Goal: Information Seeking & Learning: Check status

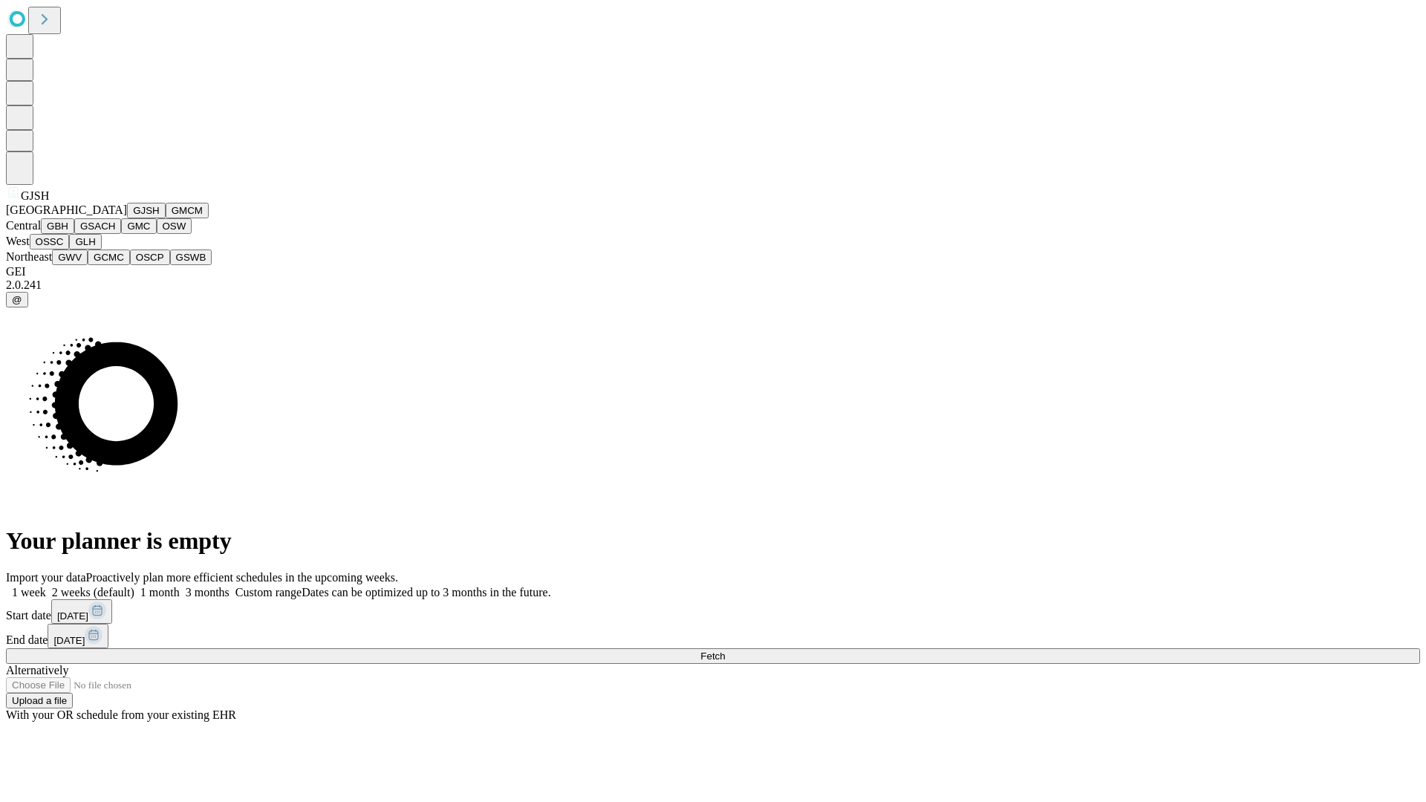
click at [127, 218] on button "GJSH" at bounding box center [146, 211] width 39 height 16
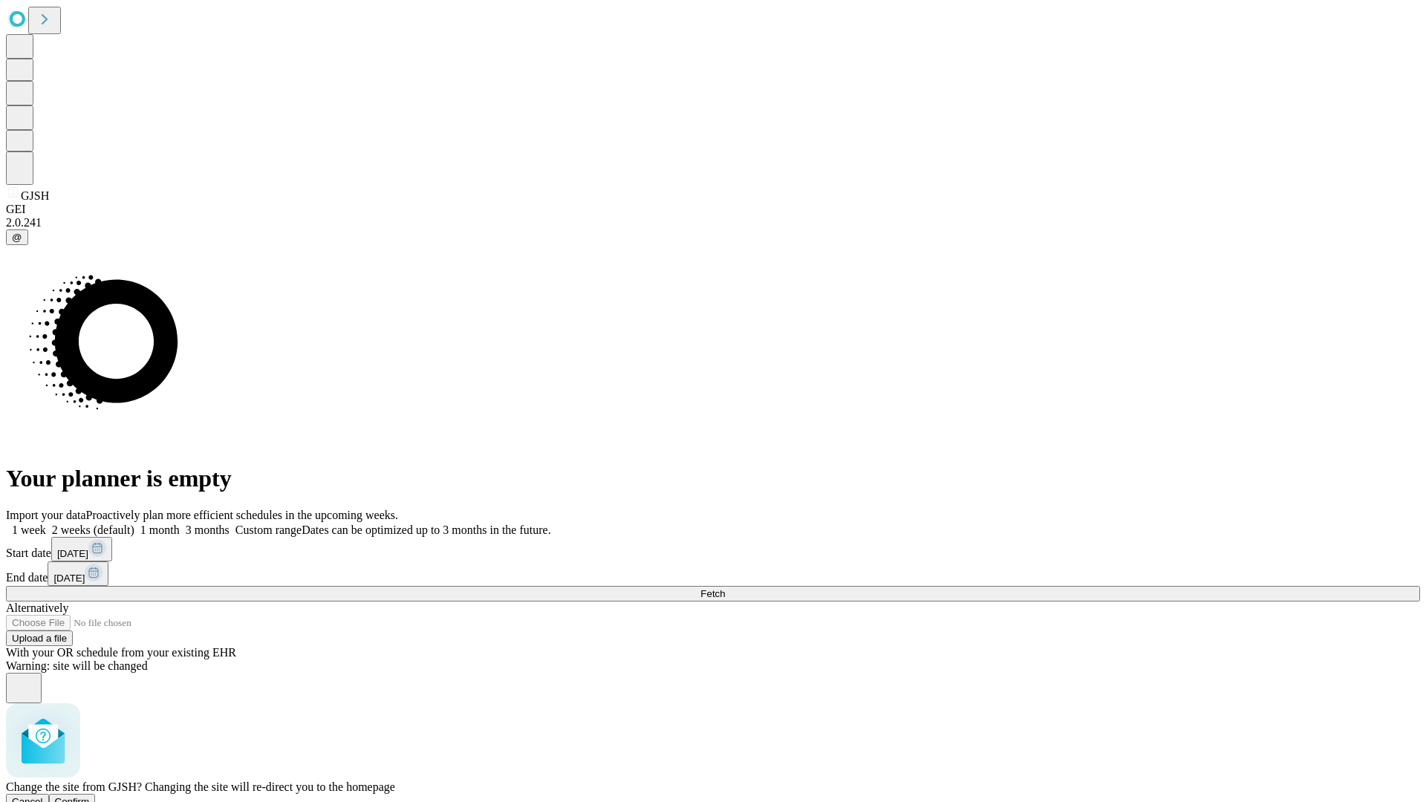
click at [90, 796] on span "Confirm" at bounding box center [72, 801] width 35 height 11
click at [46, 523] on label "1 week" at bounding box center [26, 529] width 40 height 13
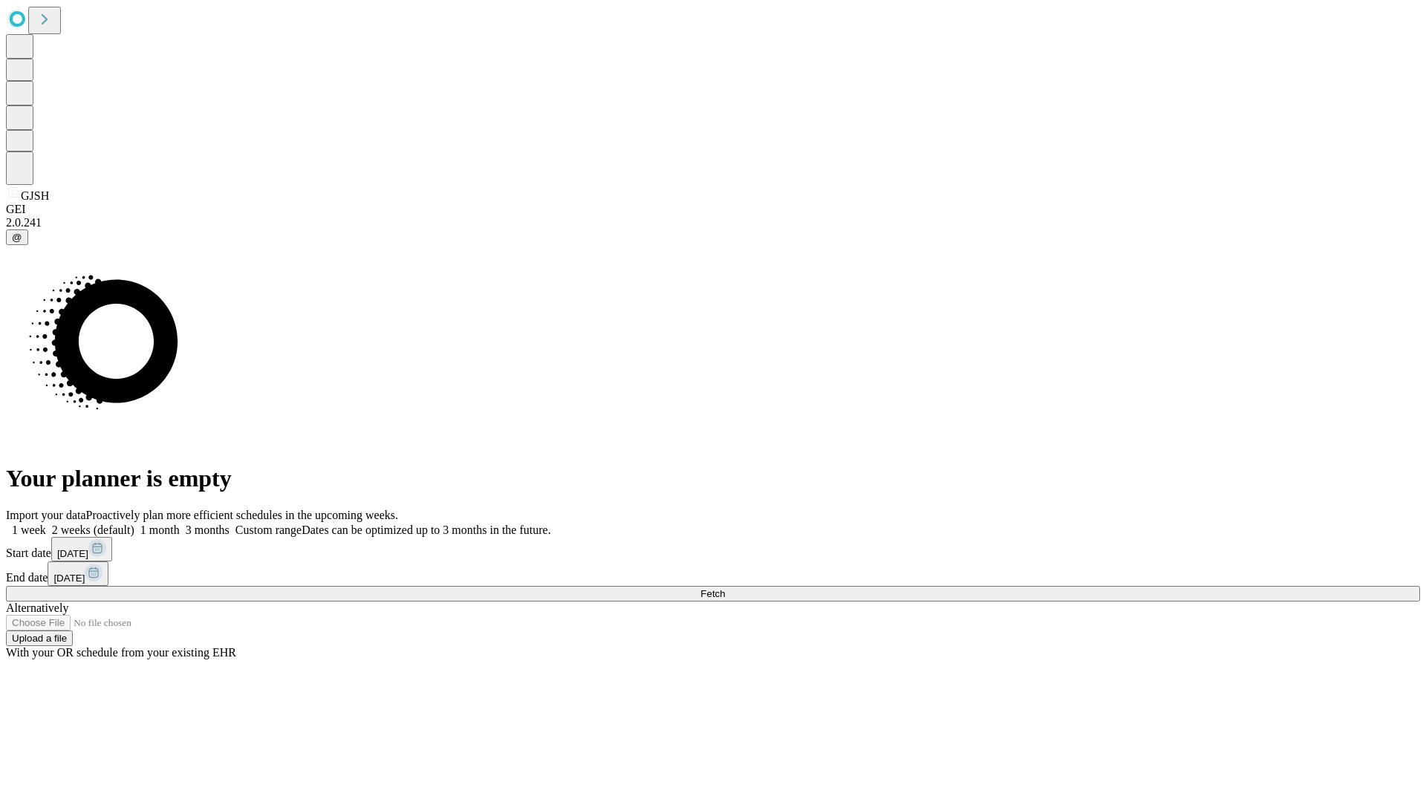
click at [725, 588] on span "Fetch" at bounding box center [712, 593] width 25 height 11
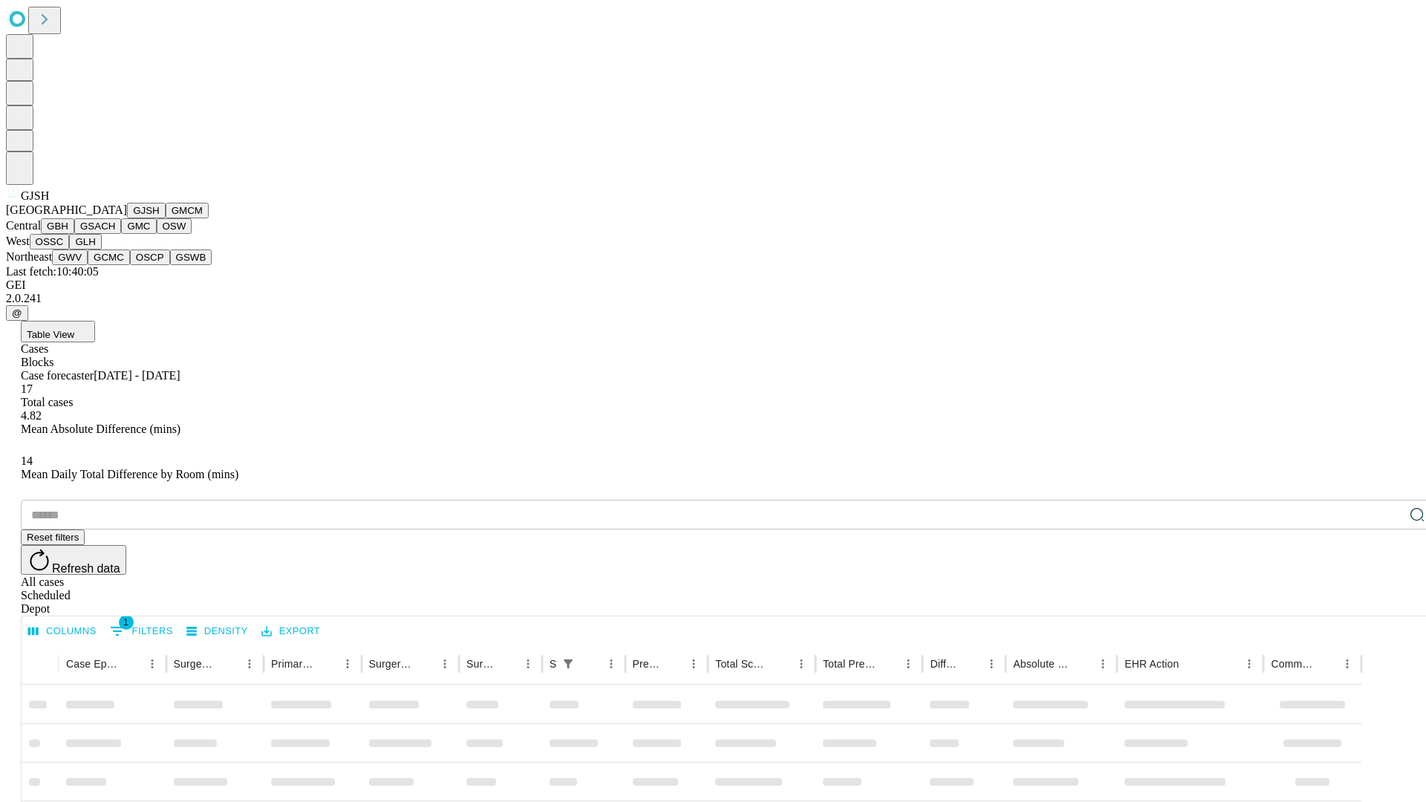
click at [166, 218] on button "GMCM" at bounding box center [187, 211] width 43 height 16
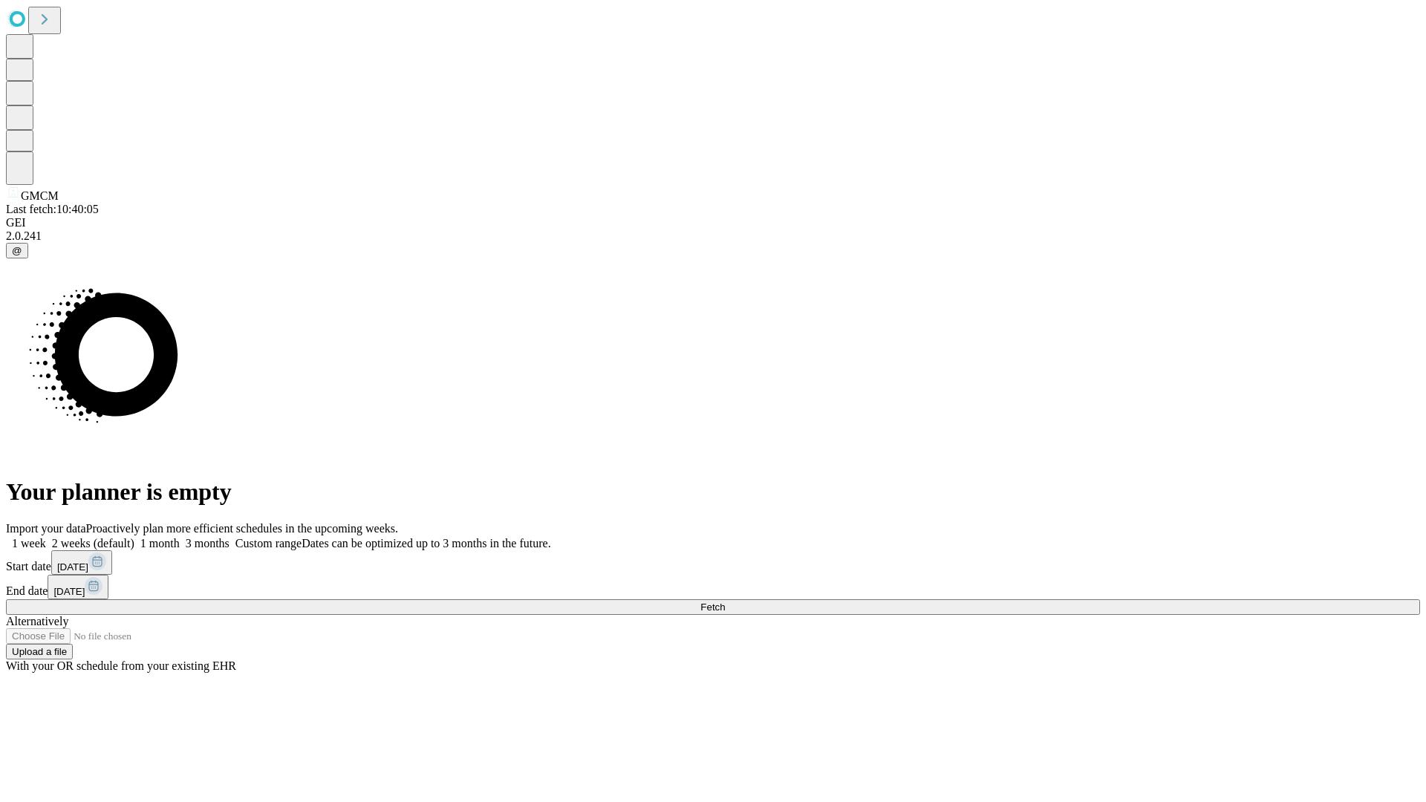
click at [46, 537] on label "1 week" at bounding box center [26, 543] width 40 height 13
click at [725, 601] on span "Fetch" at bounding box center [712, 606] width 25 height 11
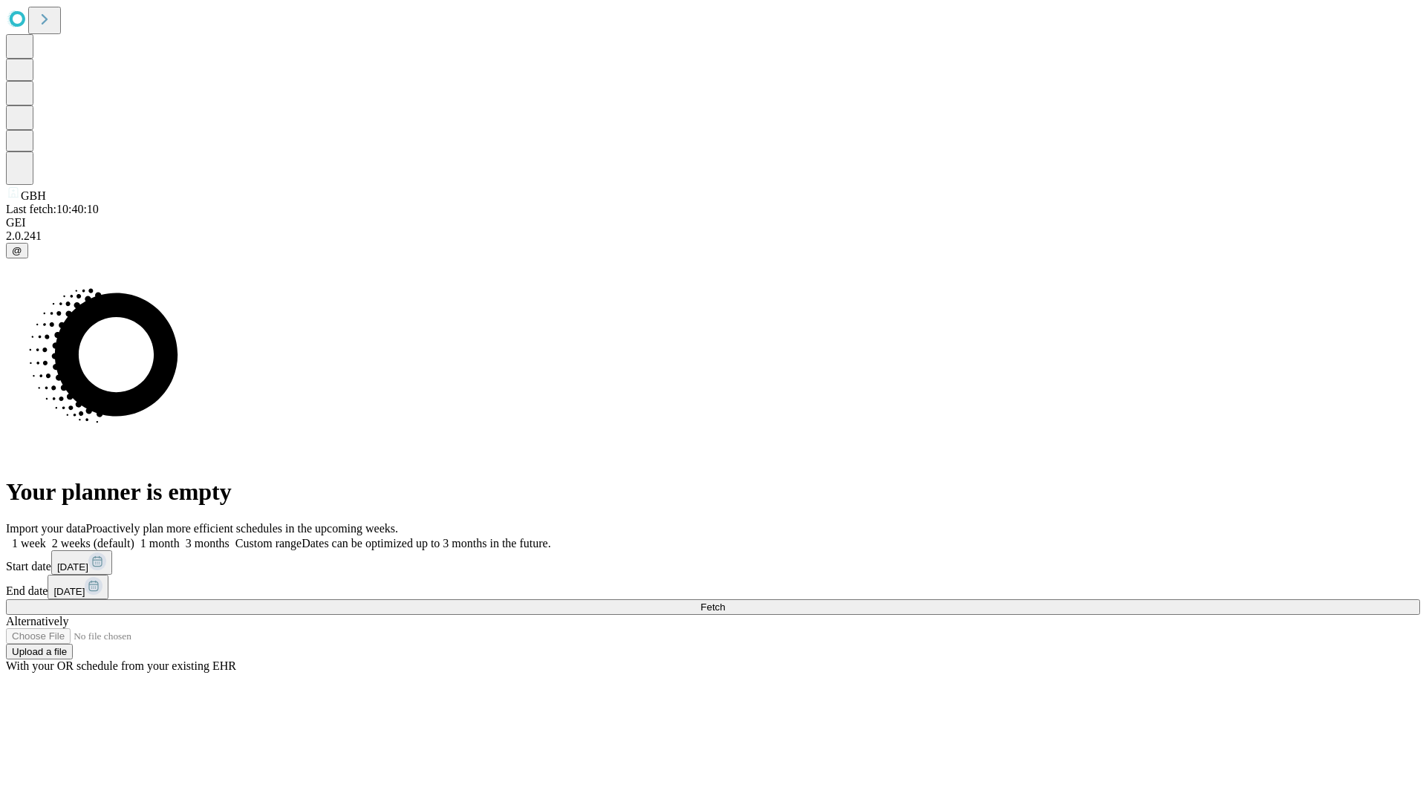
click at [46, 537] on label "1 week" at bounding box center [26, 543] width 40 height 13
click at [725, 601] on span "Fetch" at bounding box center [712, 606] width 25 height 11
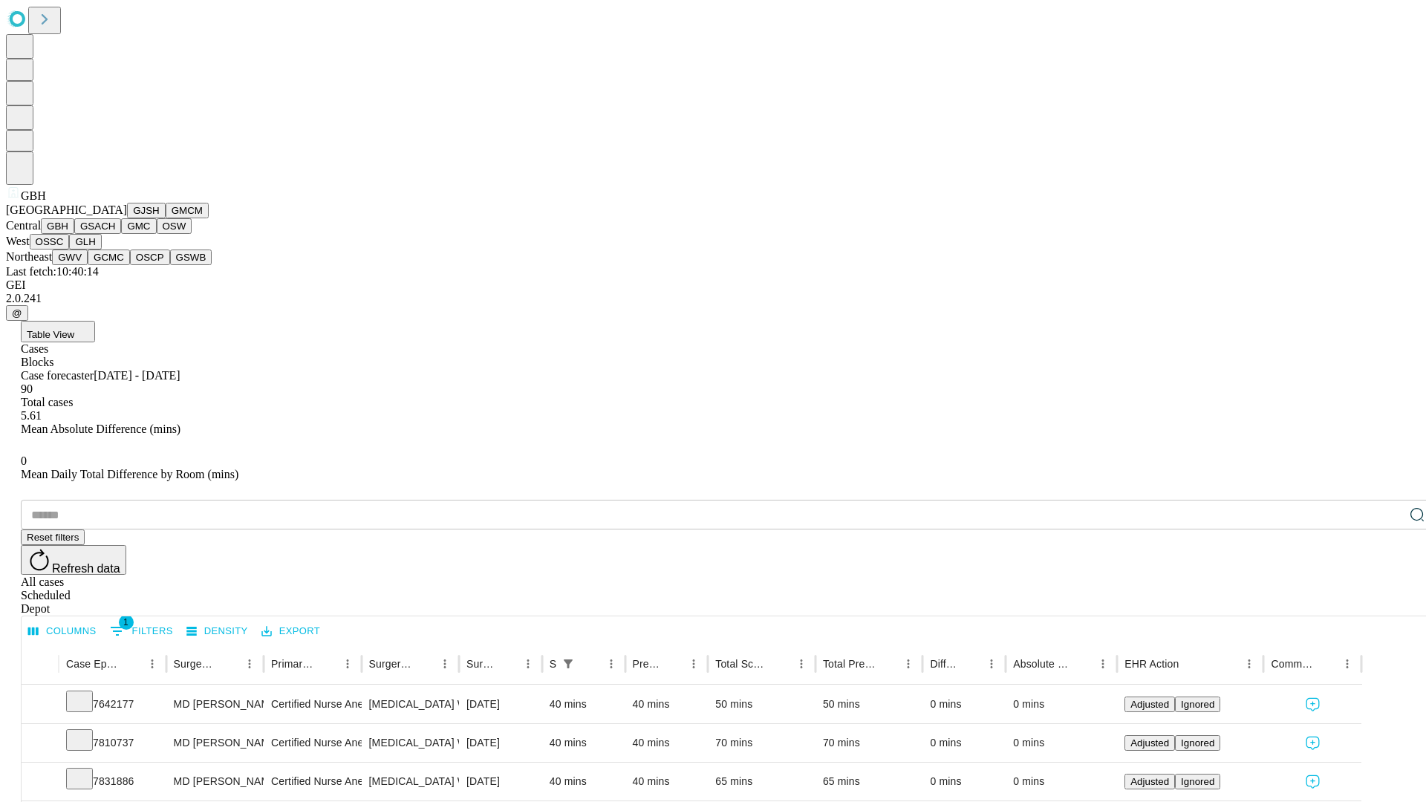
click at [115, 234] on button "GSACH" at bounding box center [97, 226] width 47 height 16
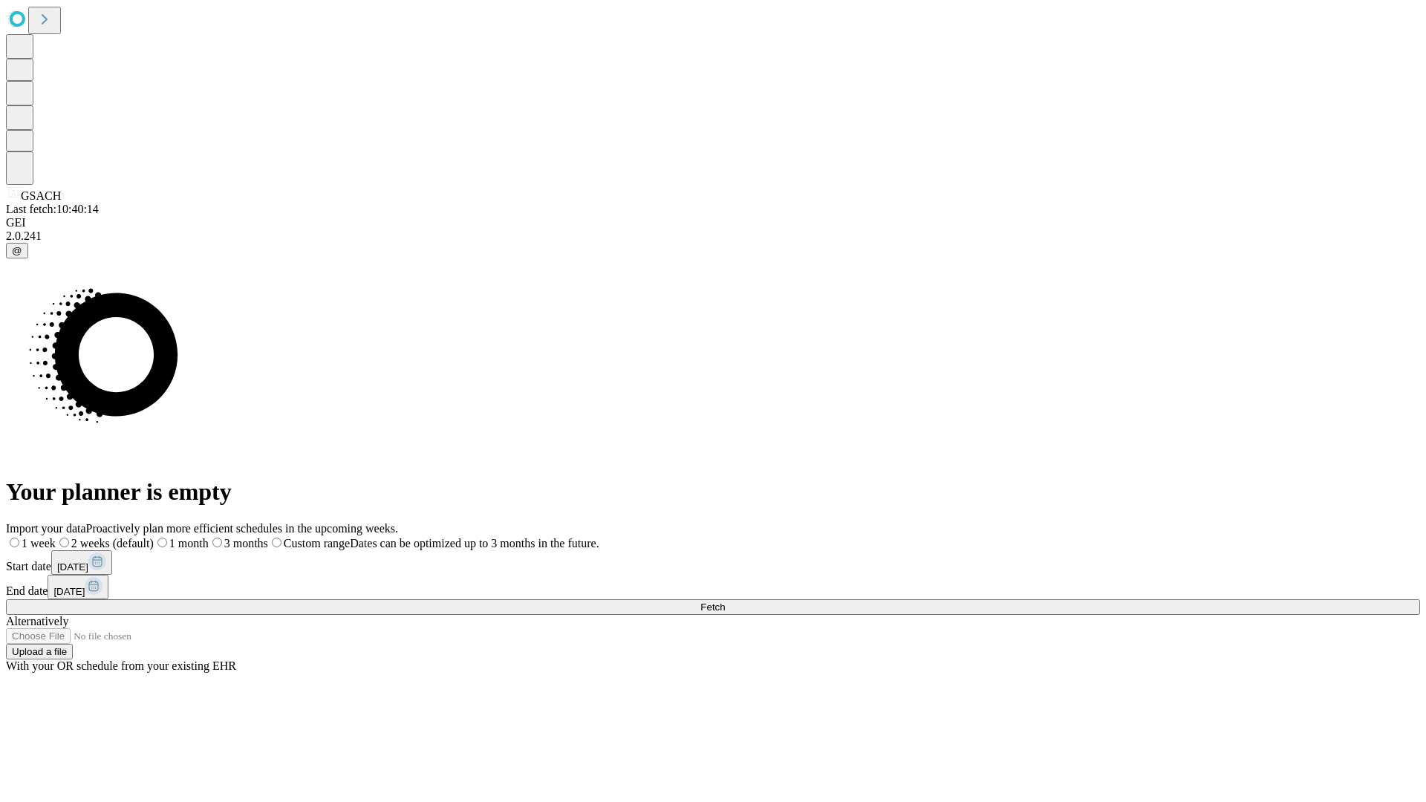
click at [56, 537] on label "1 week" at bounding box center [31, 543] width 50 height 13
click at [725, 601] on span "Fetch" at bounding box center [712, 606] width 25 height 11
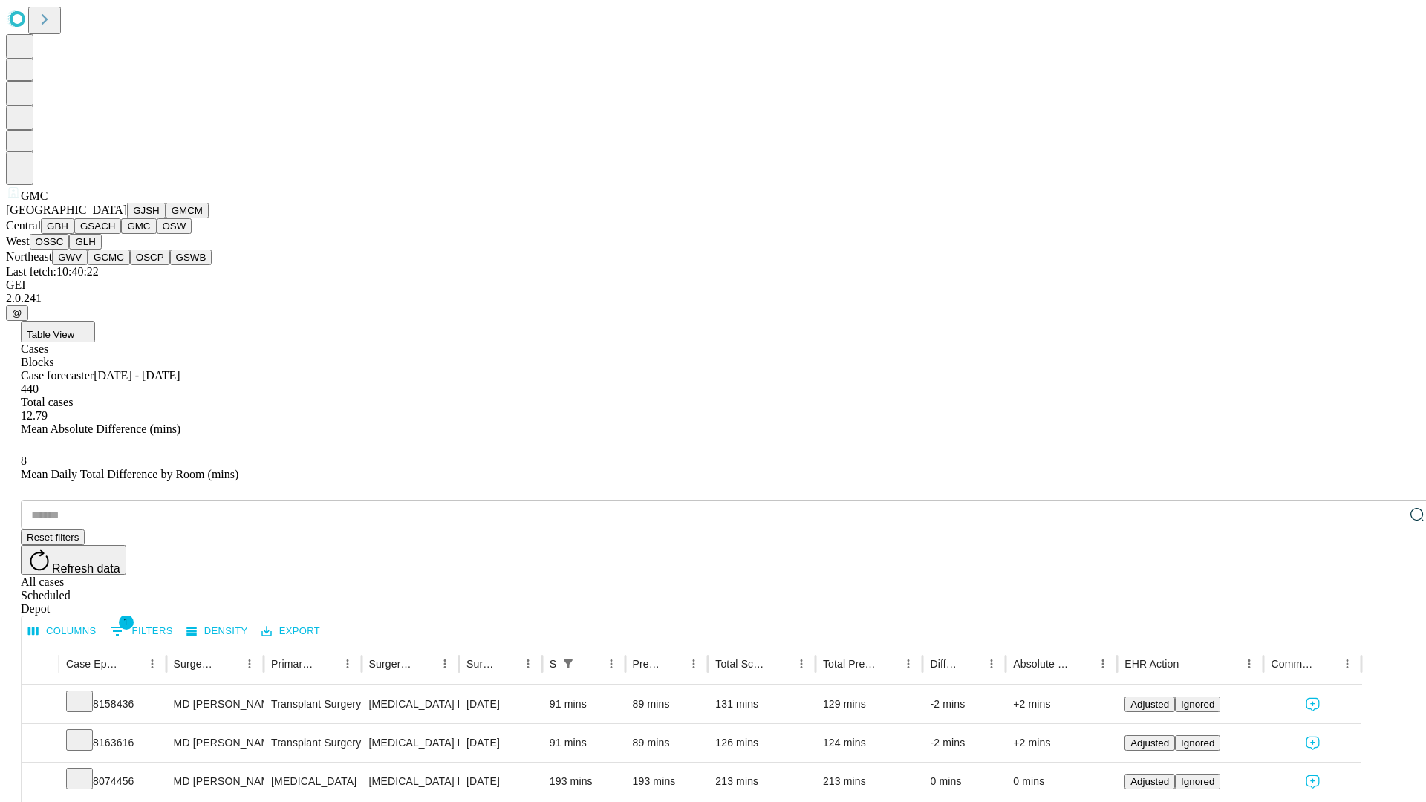
click at [157, 234] on button "OSW" at bounding box center [175, 226] width 36 height 16
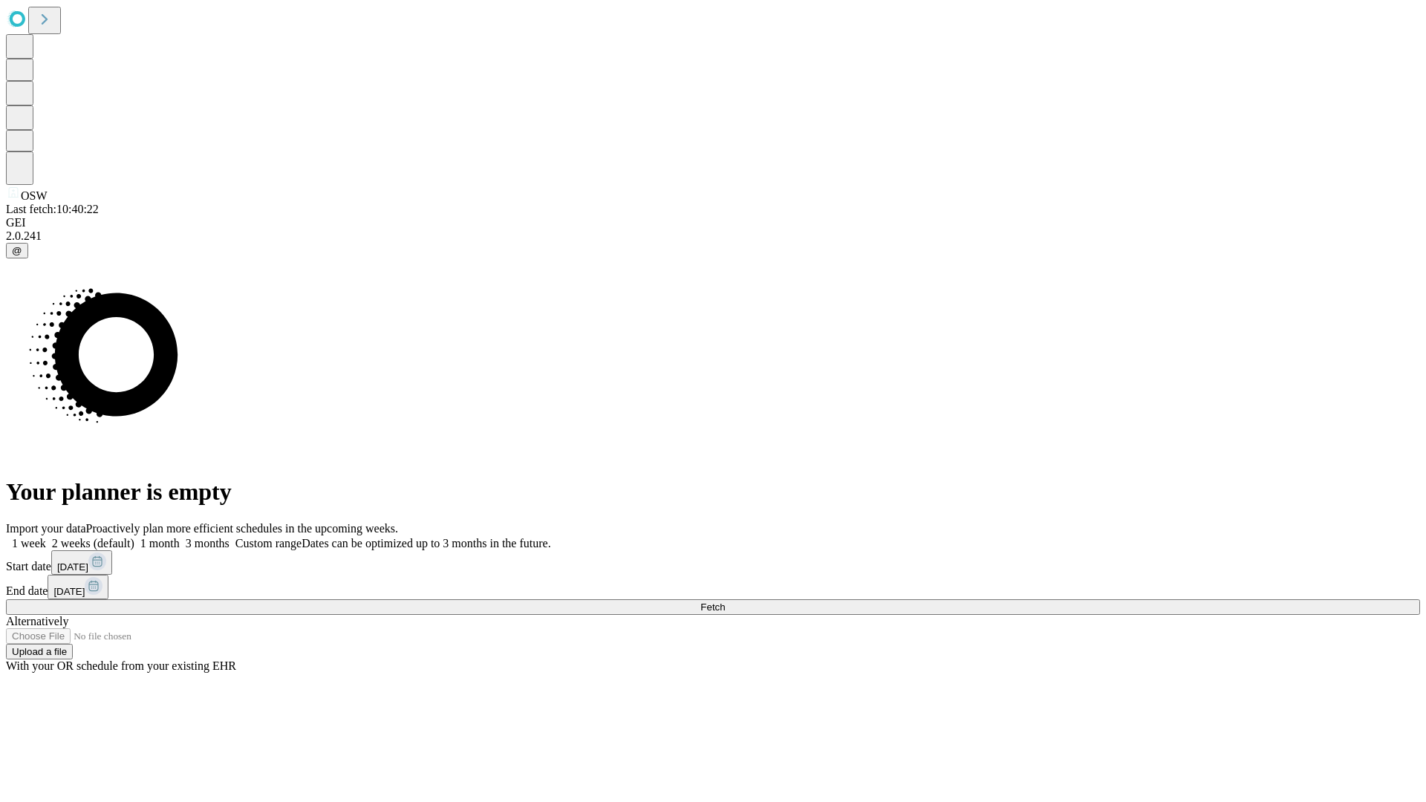
click at [46, 537] on label "1 week" at bounding box center [26, 543] width 40 height 13
click at [725, 601] on span "Fetch" at bounding box center [712, 606] width 25 height 11
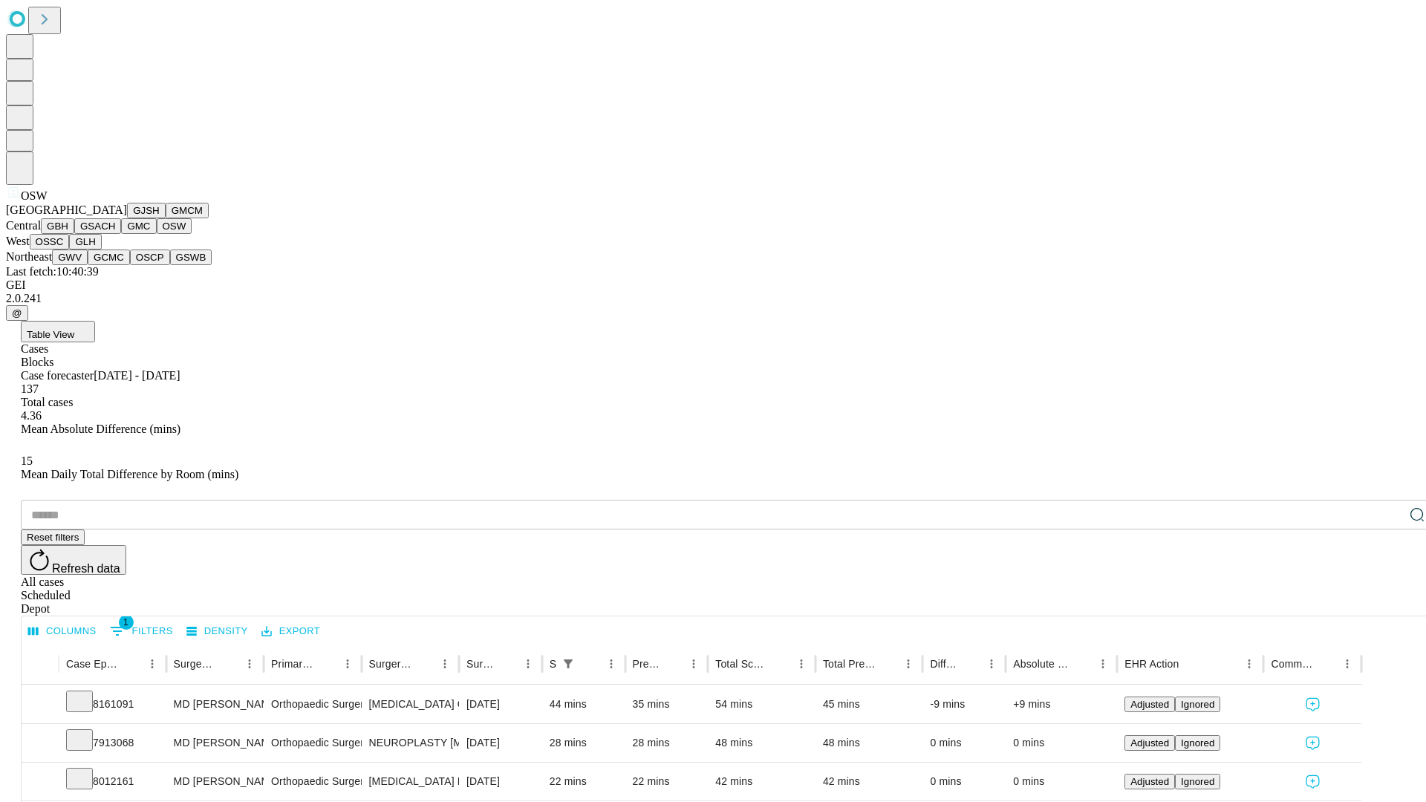
click at [70, 249] on button "OSSC" at bounding box center [50, 242] width 40 height 16
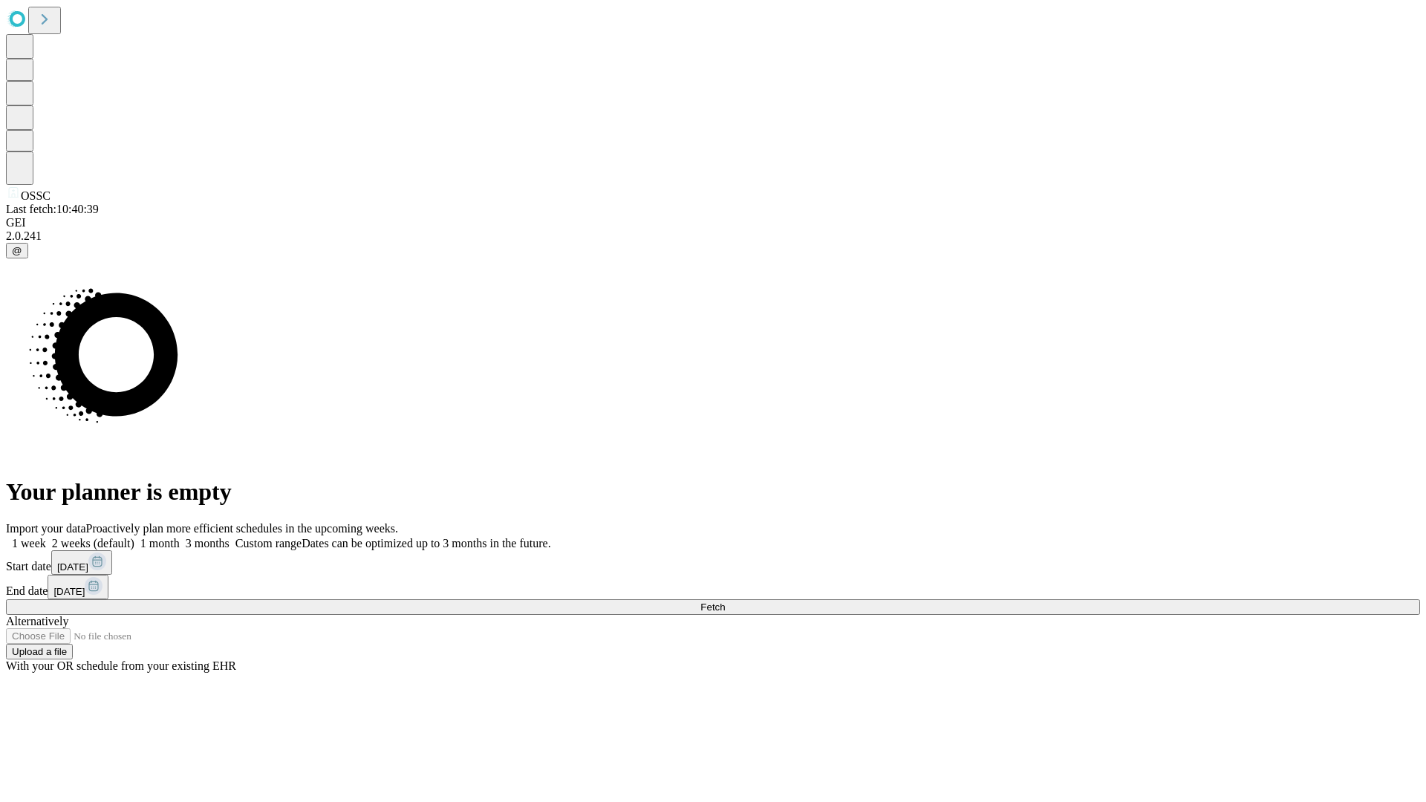
click at [46, 537] on label "1 week" at bounding box center [26, 543] width 40 height 13
click at [725, 601] on span "Fetch" at bounding box center [712, 606] width 25 height 11
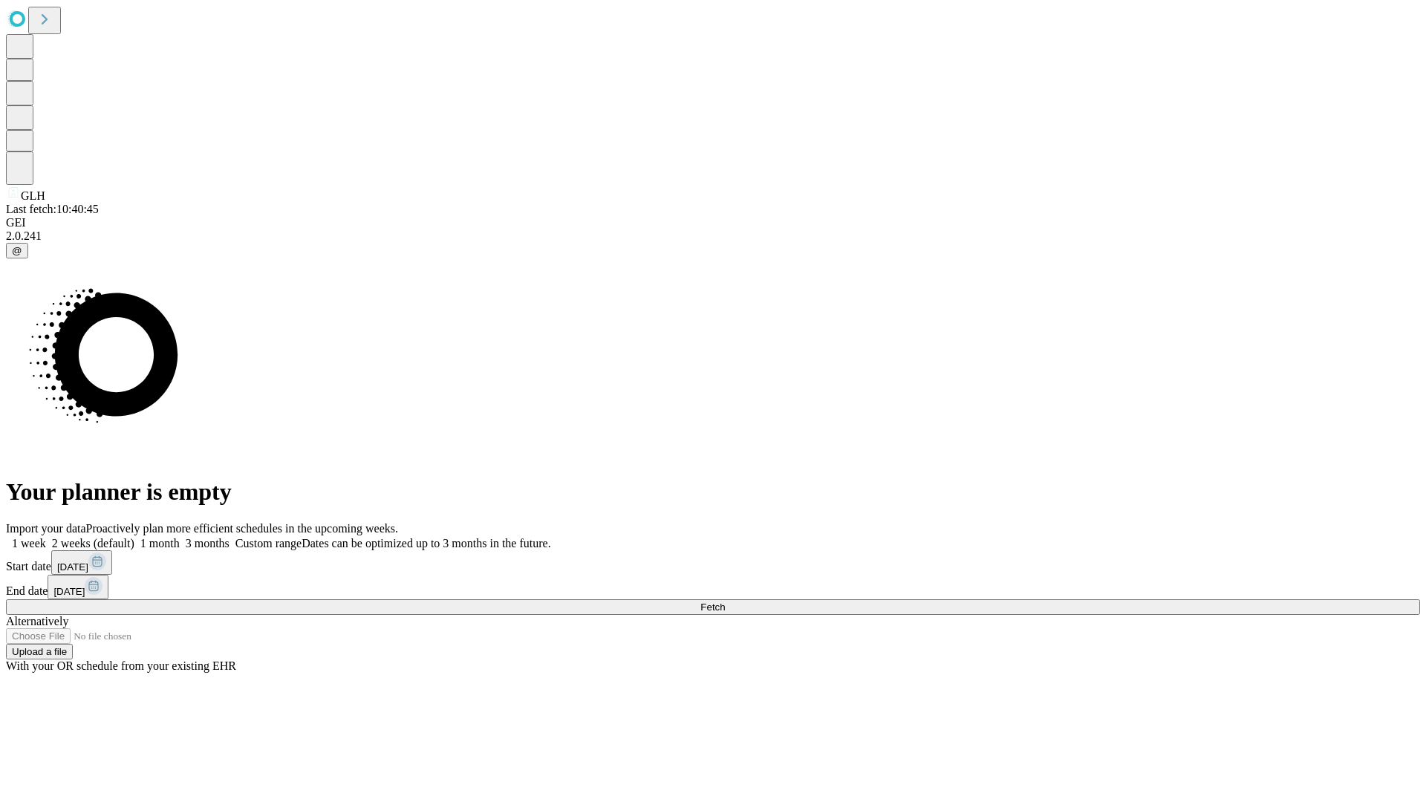
click at [46, 537] on label "1 week" at bounding box center [26, 543] width 40 height 13
click at [725, 601] on span "Fetch" at bounding box center [712, 606] width 25 height 11
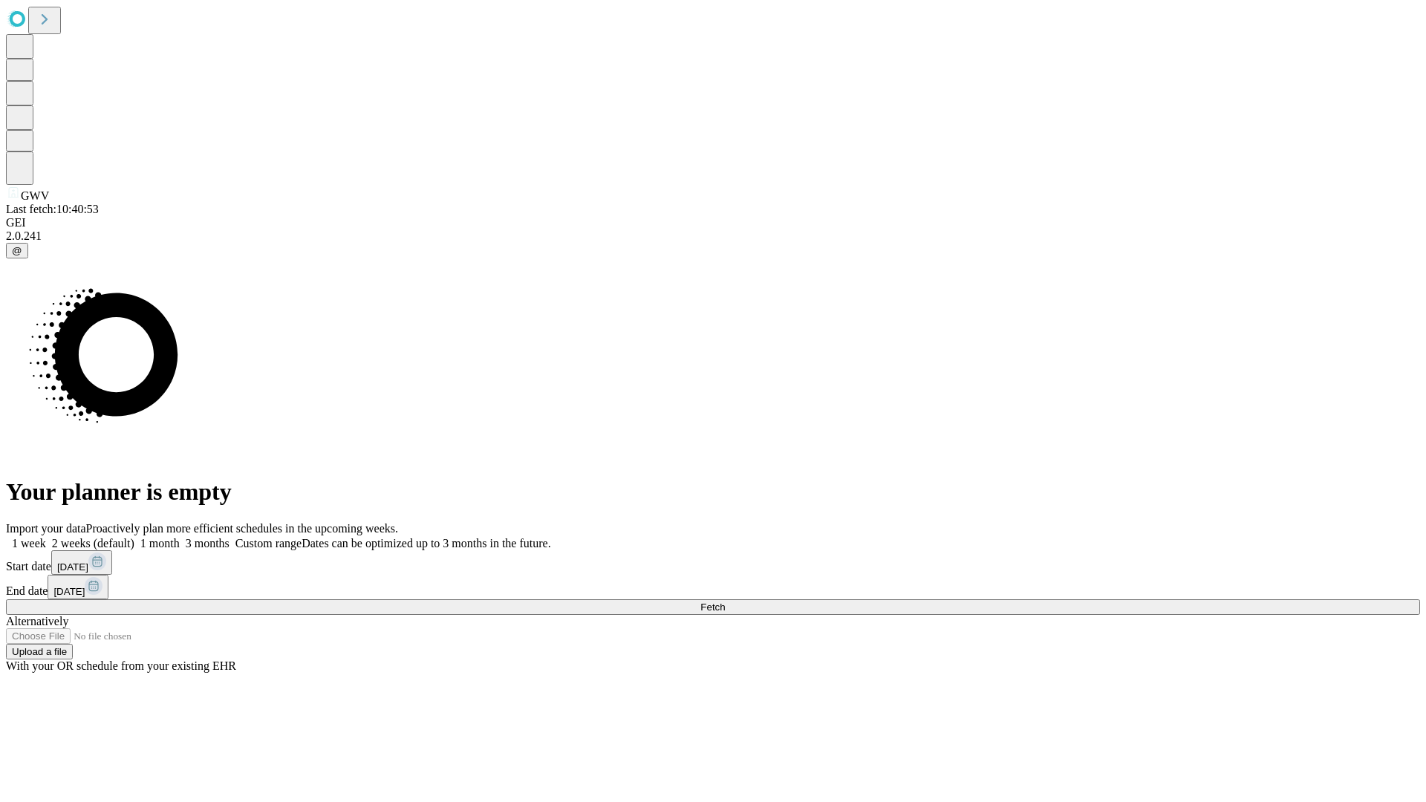
click at [46, 537] on label "1 week" at bounding box center [26, 543] width 40 height 13
click at [725, 601] on span "Fetch" at bounding box center [712, 606] width 25 height 11
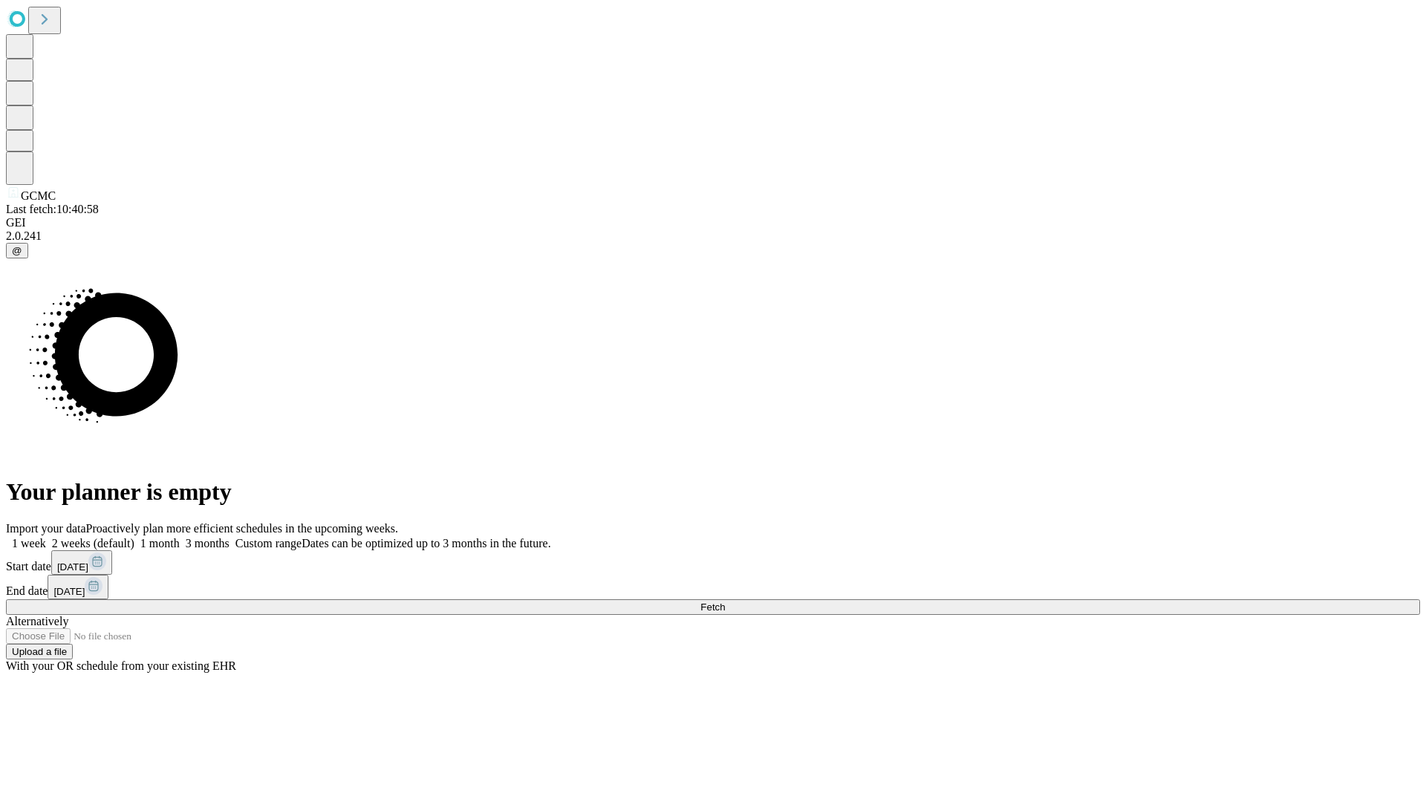
click at [46, 537] on label "1 week" at bounding box center [26, 543] width 40 height 13
click at [725, 601] on span "Fetch" at bounding box center [712, 606] width 25 height 11
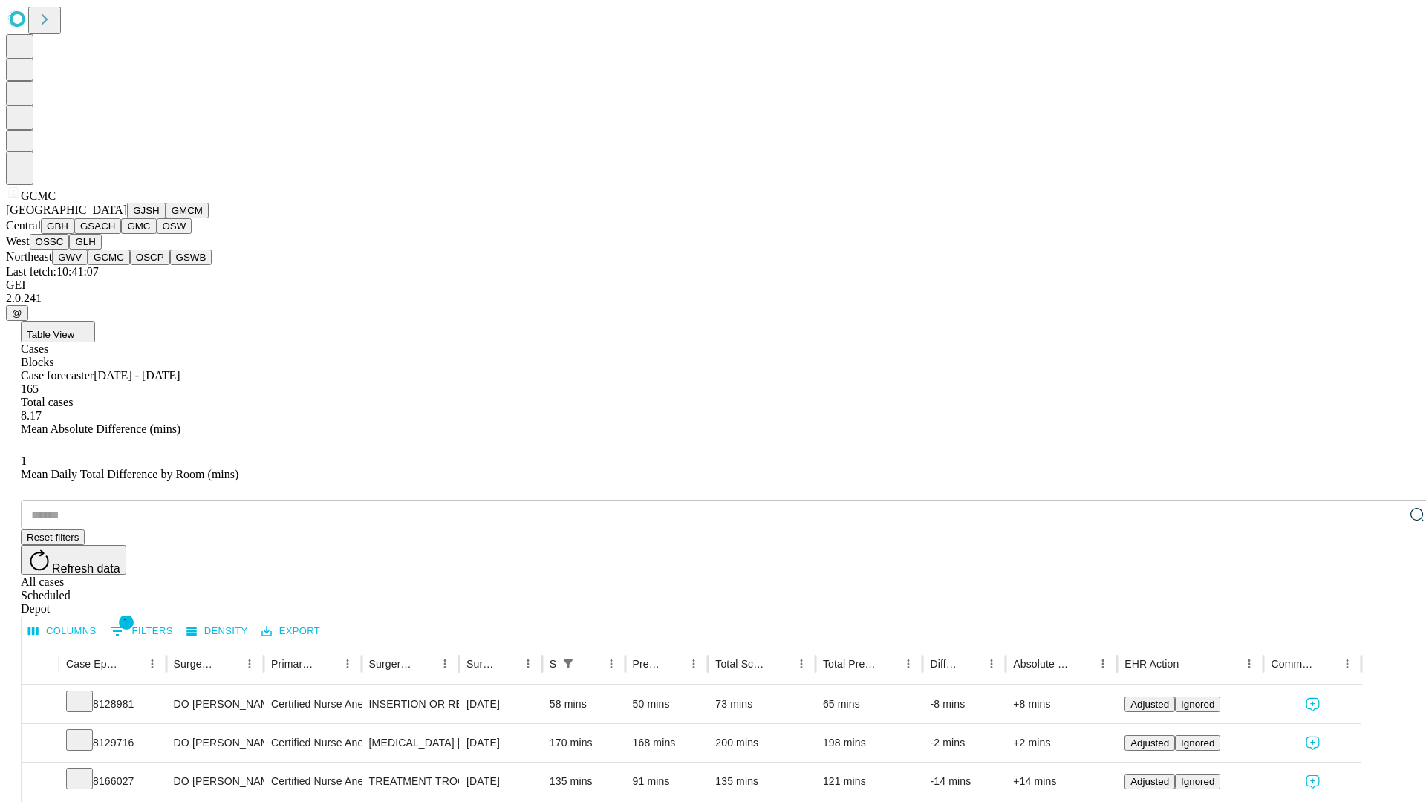
click at [130, 265] on button "OSCP" at bounding box center [150, 257] width 40 height 16
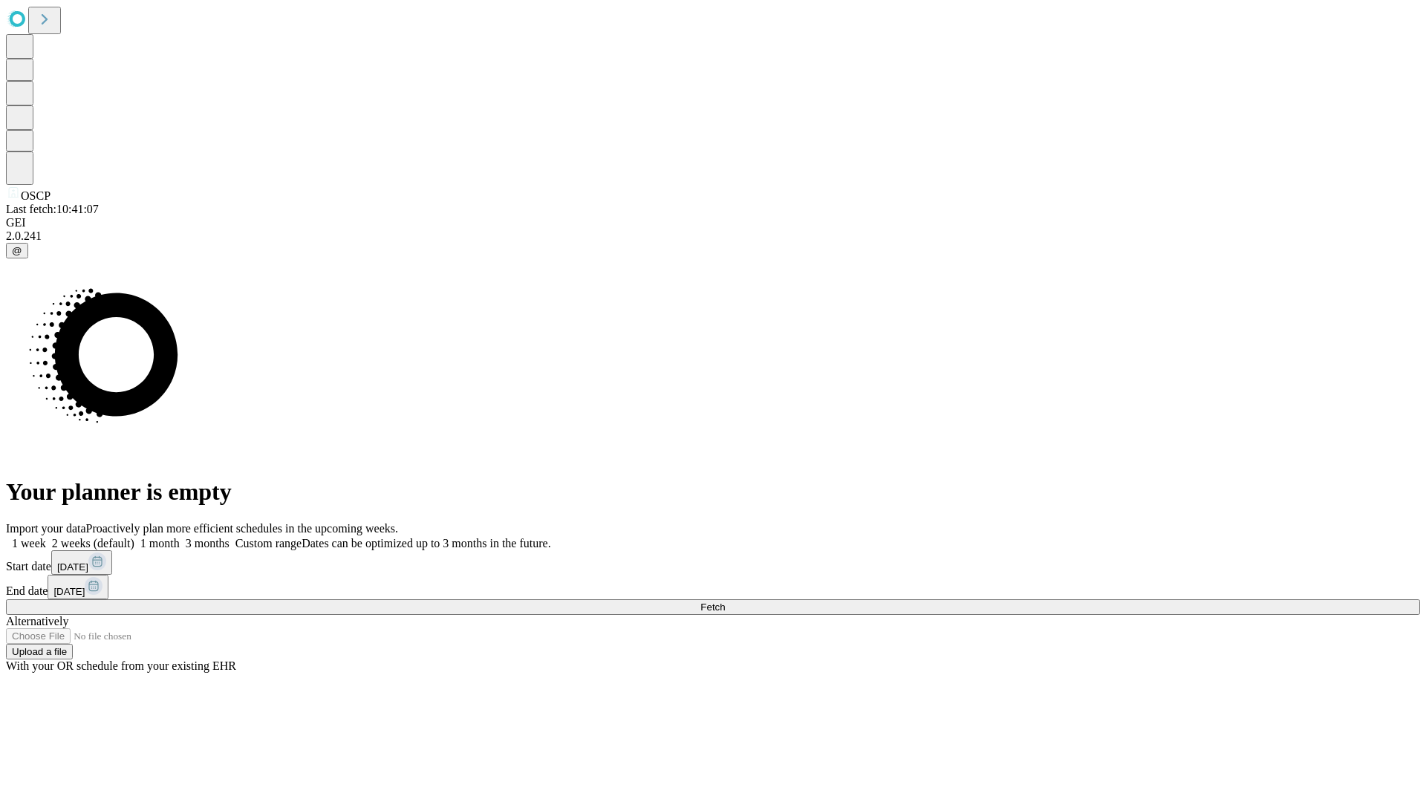
click at [725, 601] on span "Fetch" at bounding box center [712, 606] width 25 height 11
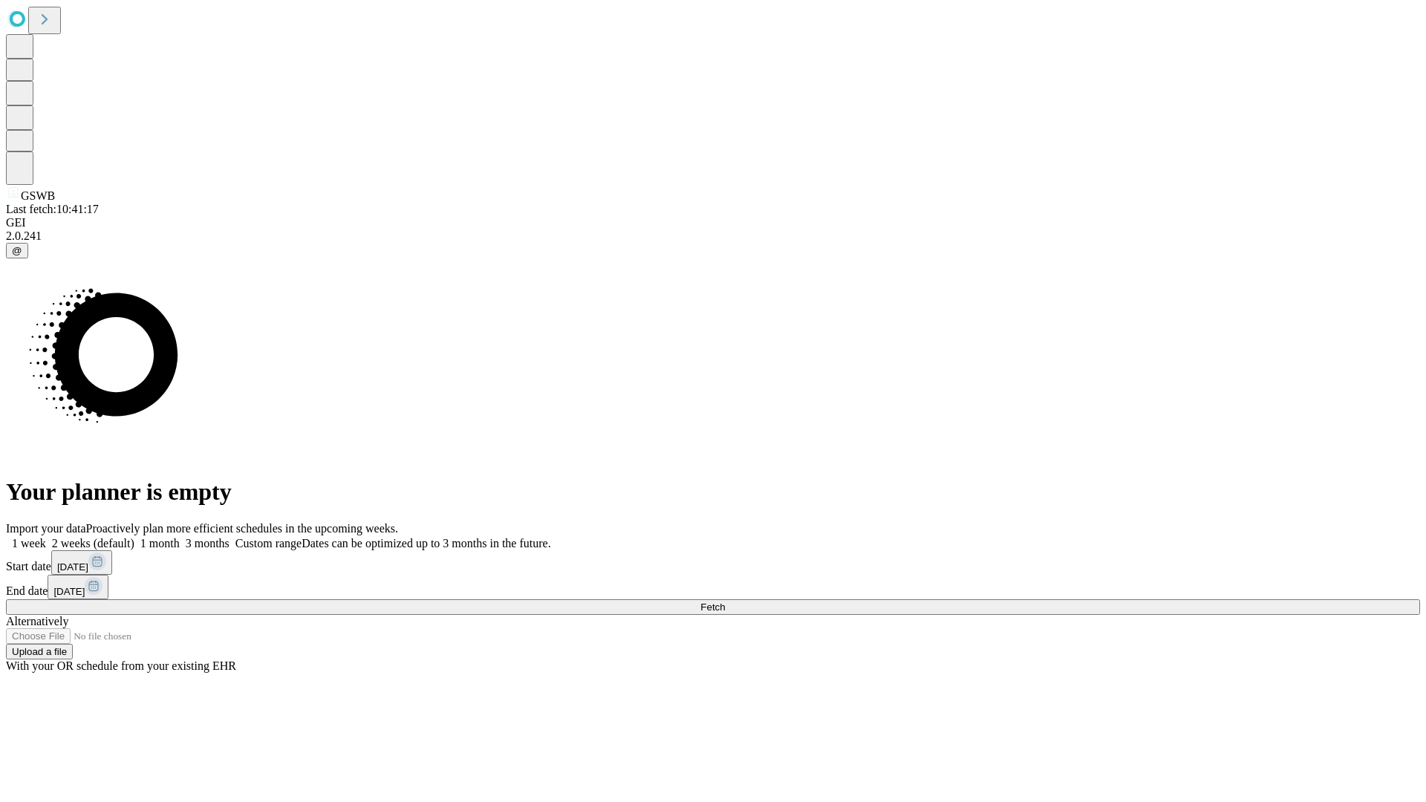
click at [46, 537] on label "1 week" at bounding box center [26, 543] width 40 height 13
click at [725, 601] on span "Fetch" at bounding box center [712, 606] width 25 height 11
